Goal: Task Accomplishment & Management: Complete application form

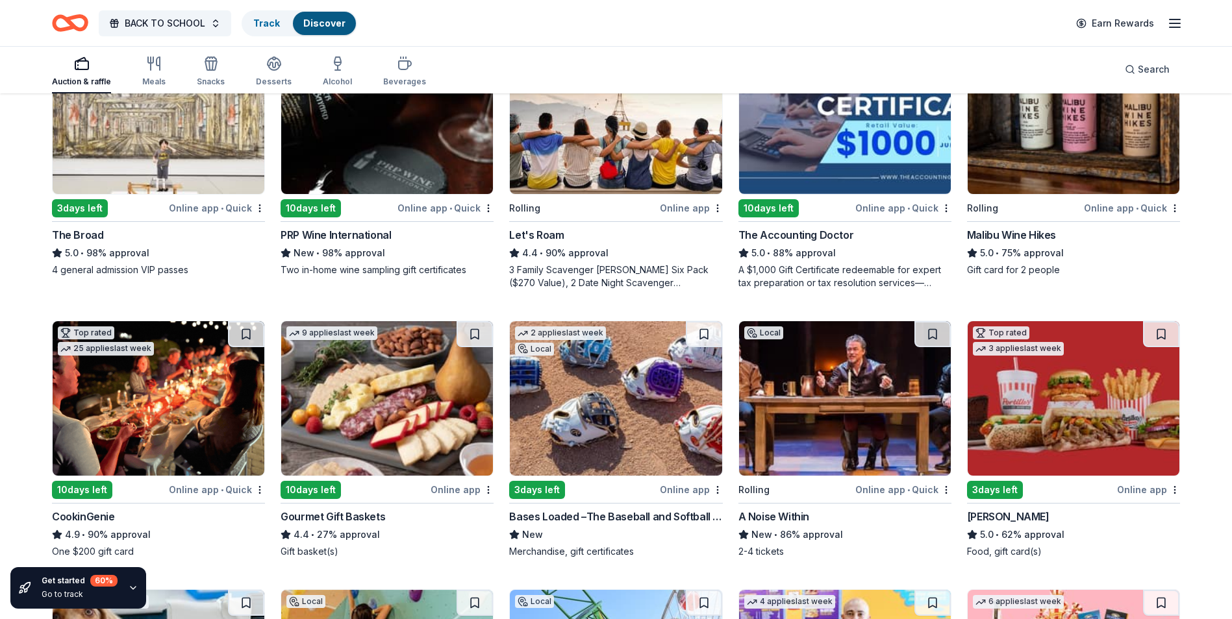
scroll to position [260, 0]
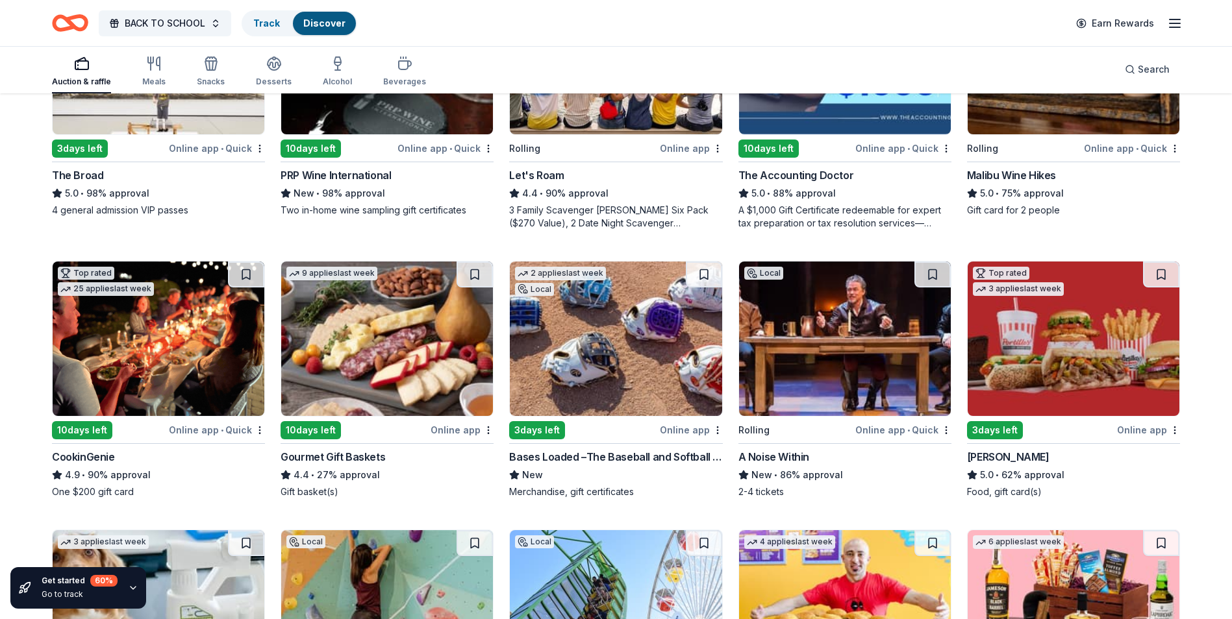
click at [387, 360] on img at bounding box center [387, 339] width 212 height 155
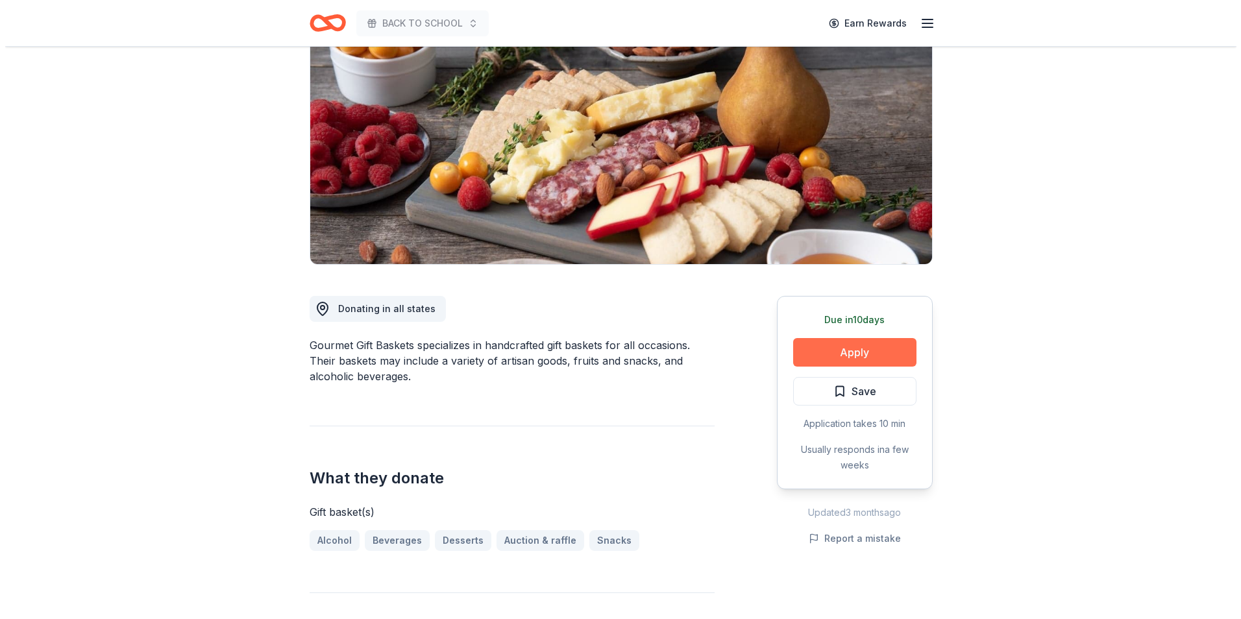
scroll to position [130, 0]
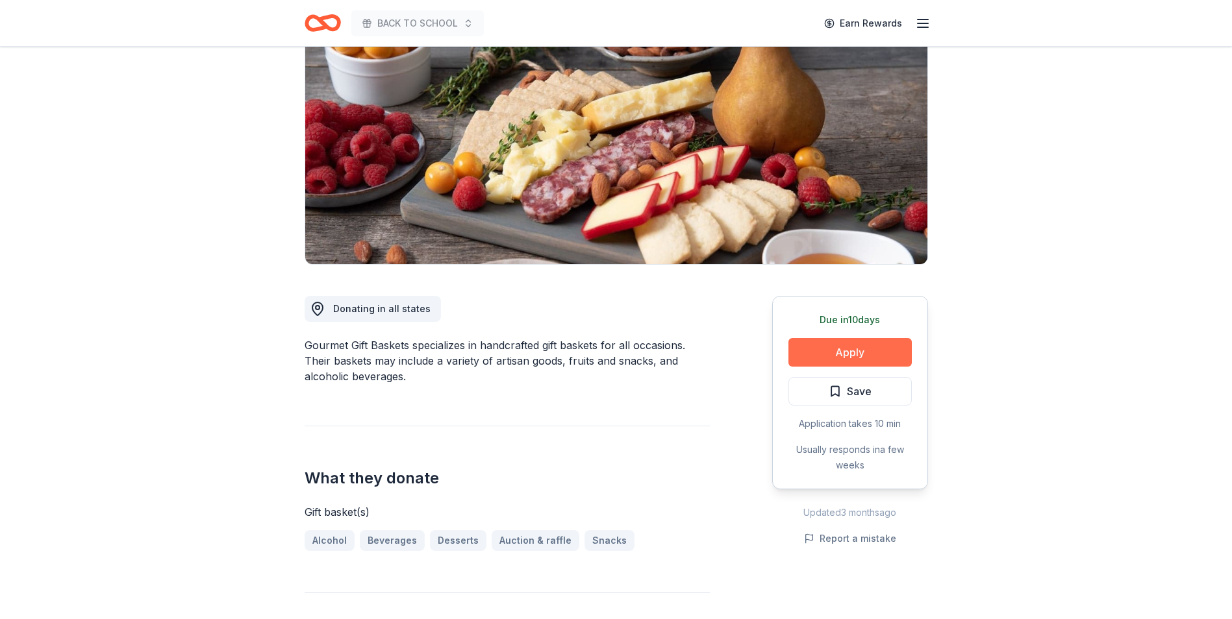
click at [836, 349] on button "Apply" at bounding box center [849, 352] width 123 height 29
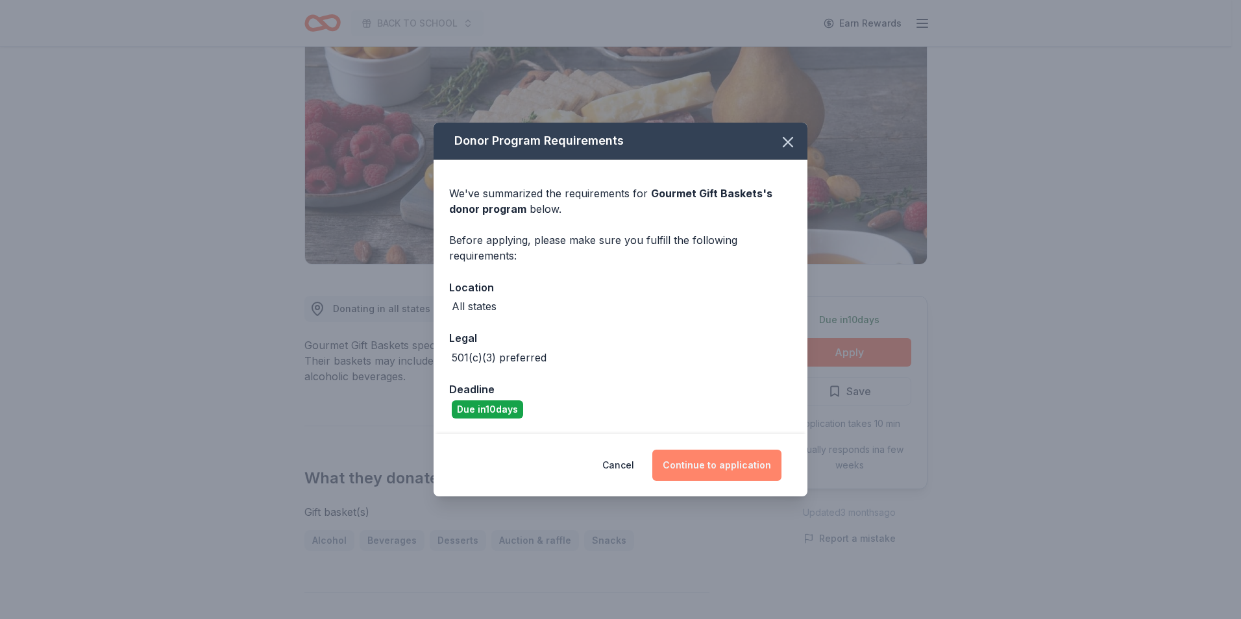
click at [747, 467] on button "Continue to application" at bounding box center [716, 465] width 129 height 31
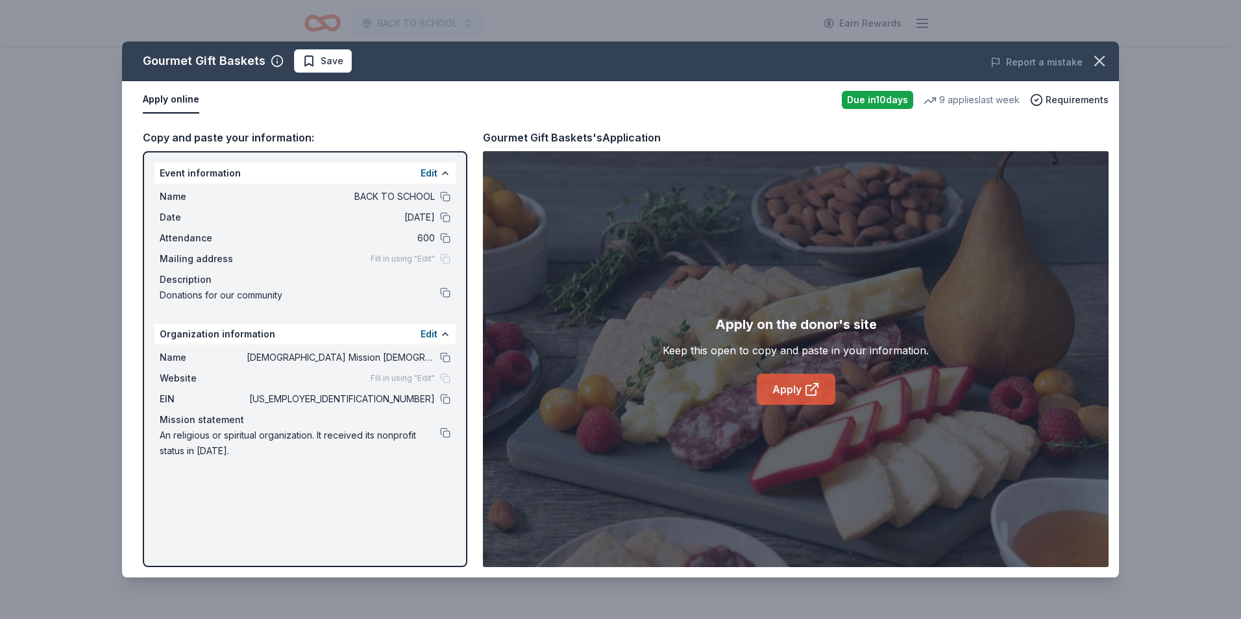
click at [797, 392] on link "Apply" at bounding box center [796, 389] width 79 height 31
